Goal: Use online tool/utility: Utilize a website feature to perform a specific function

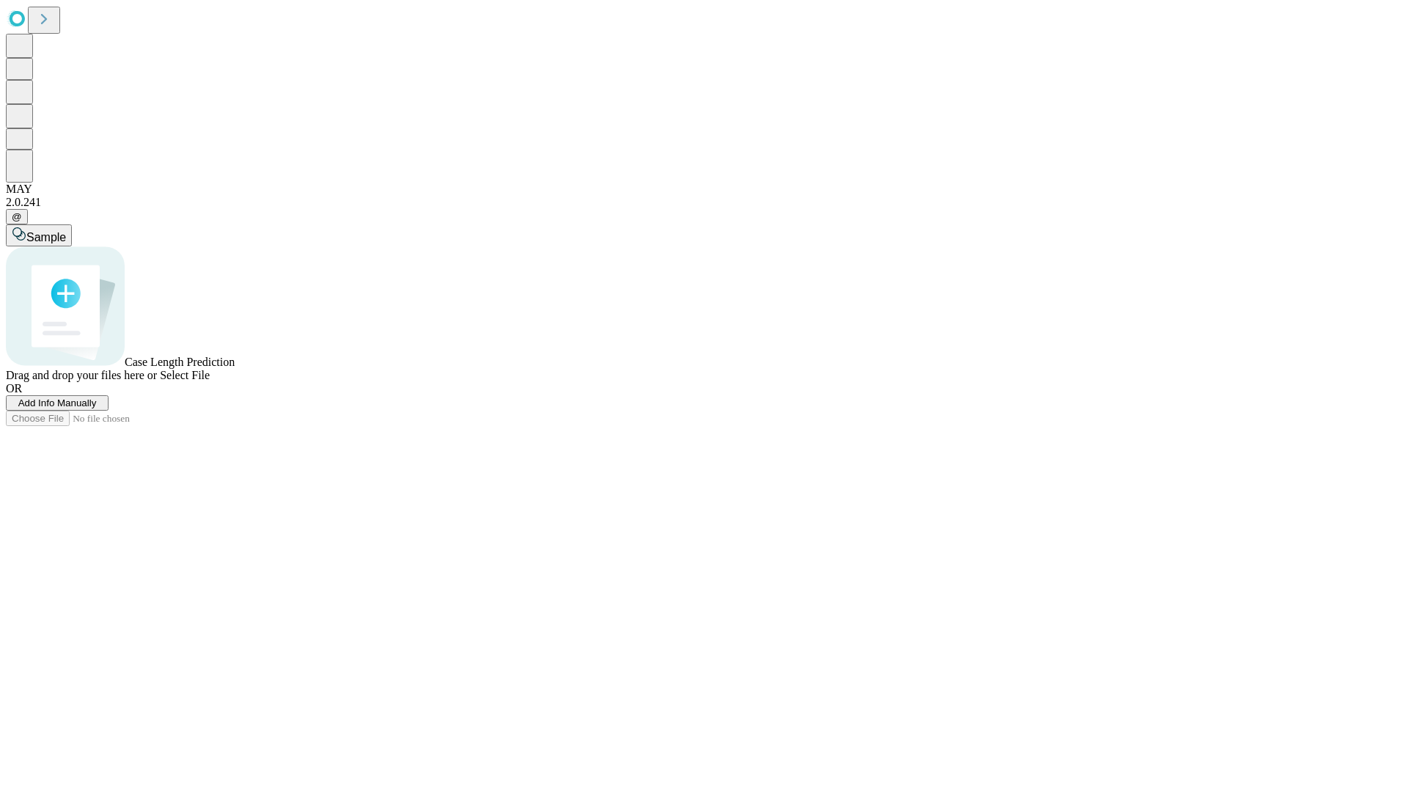
click at [210, 381] on span "Select File" at bounding box center [185, 375] width 50 height 12
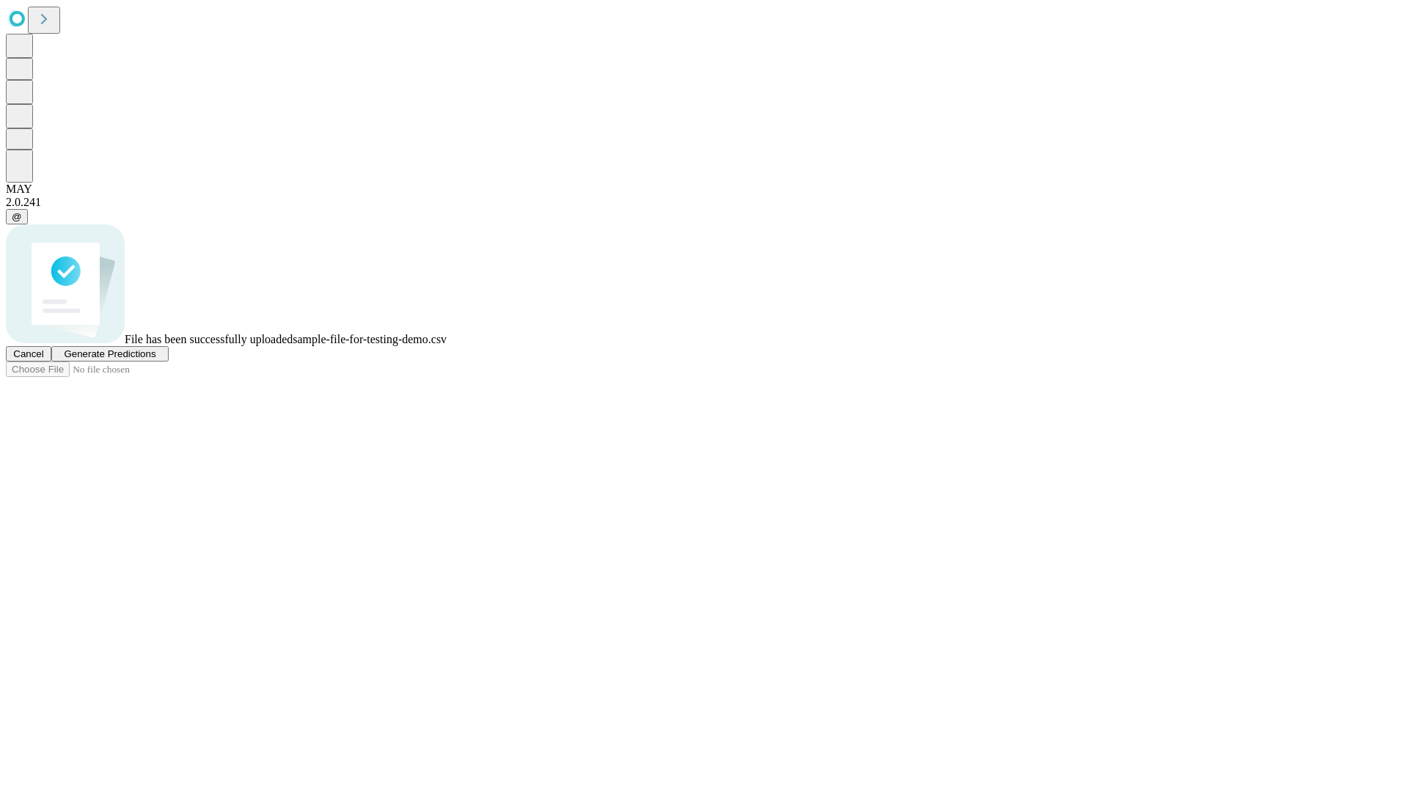
click at [155, 359] on span "Generate Predictions" at bounding box center [110, 353] width 92 height 11
